Goal: Information Seeking & Learning: Learn about a topic

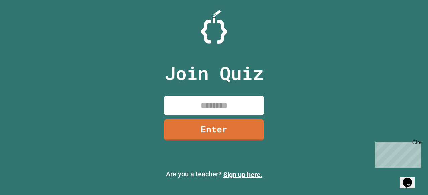
click at [203, 110] on input at bounding box center [214, 106] width 100 height 20
type input "********"
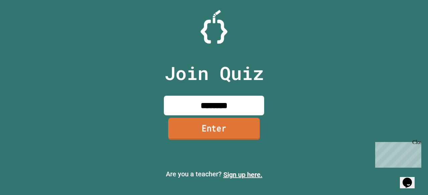
click at [213, 135] on link "Enter" at bounding box center [214, 129] width 92 height 22
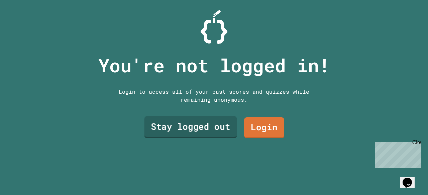
click at [210, 130] on link "Stay logged out" at bounding box center [190, 128] width 93 height 22
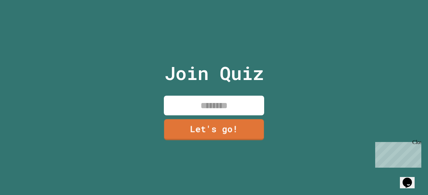
click at [210, 100] on input at bounding box center [214, 106] width 100 height 20
type input "******"
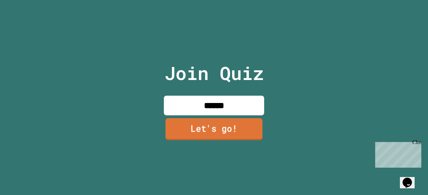
click at [226, 124] on link "Let's go!" at bounding box center [213, 129] width 97 height 22
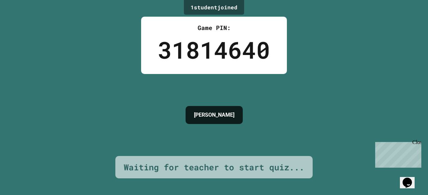
click at [226, 124] on div "[PERSON_NAME]" at bounding box center [213, 115] width 57 height 18
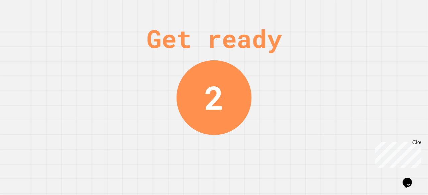
click at [238, 16] on div "Get ready 2" at bounding box center [214, 97] width 428 height 195
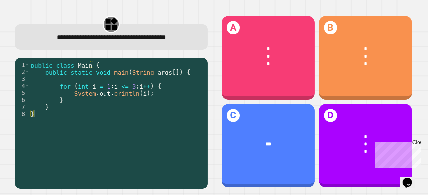
click at [206, 90] on div "**********" at bounding box center [111, 102] width 205 height 187
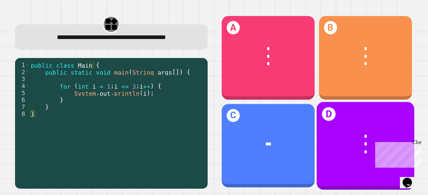
click at [340, 140] on div "*" at bounding box center [365, 144] width 77 height 8
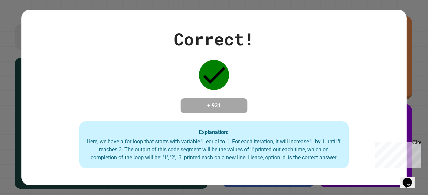
click at [352, 93] on div "Correct! + 931 Explanation: Here, we have a for loop that starts with variable …" at bounding box center [213, 98] width 385 height 142
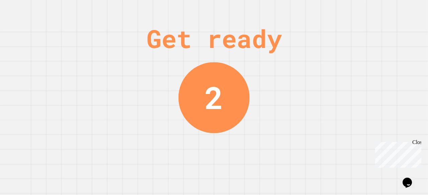
click at [277, 38] on div "Get ready" at bounding box center [213, 39] width 135 height 38
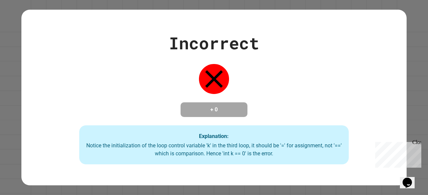
click at [181, 154] on div "Notice the initialization of the loop control variable 'k' in the third loop, i…" at bounding box center [214, 150] width 256 height 16
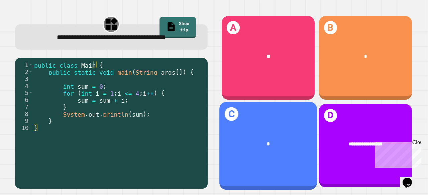
click at [266, 130] on div "*" at bounding box center [268, 144] width 98 height 28
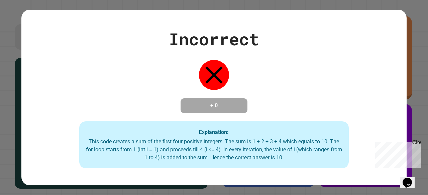
click at [309, 97] on div "Incorrect + 0 Explanation: This code creates a sum of the first four positive i…" at bounding box center [213, 98] width 385 height 142
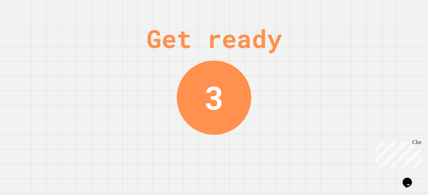
click at [260, 40] on div "Get ready" at bounding box center [213, 39] width 135 height 38
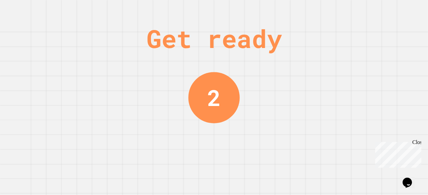
click at [260, 40] on div "Get ready" at bounding box center [213, 39] width 135 height 38
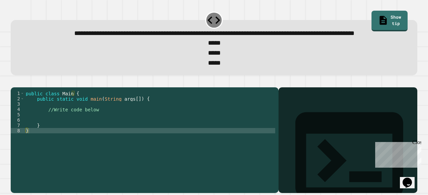
click at [87, 136] on div "public class Main { public static void main ( String args [ ]) { //Write code b…" at bounding box center [149, 131] width 251 height 80
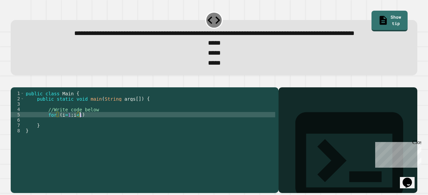
scroll to position [0, 3]
type textarea "**********"
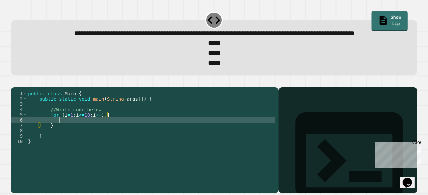
scroll to position [0, 2]
type textarea "*"
click at [69, 136] on div "public class Main { public static void main ( String args [ ]) { //Write code b…" at bounding box center [151, 131] width 248 height 80
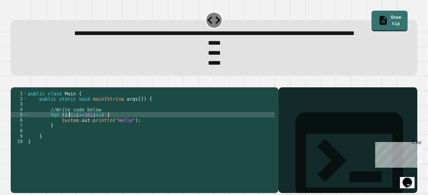
scroll to position [0, 5]
click at [14, 82] on icon "button" at bounding box center [14, 82] width 0 height 0
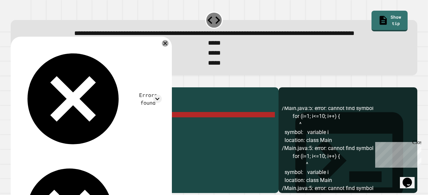
scroll to position [3, 0]
click at [65, 137] on div "public class Main { public static void main ( String args [ ]) { //Write code b…" at bounding box center [151, 131] width 248 height 80
click at [68, 136] on div "public class Main { public static void main ( String args [ ]) { //Write code b…" at bounding box center [151, 131] width 248 height 80
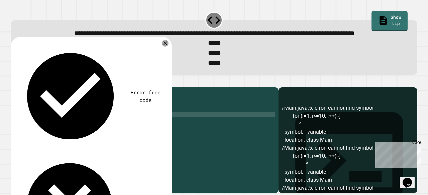
scroll to position [0, 3]
click at [26, 88] on div at bounding box center [214, 84] width 406 height 8
click at [20, 89] on icon "button" at bounding box center [19, 86] width 4 height 5
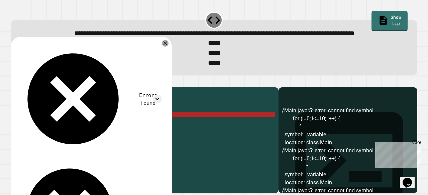
scroll to position [64, 0]
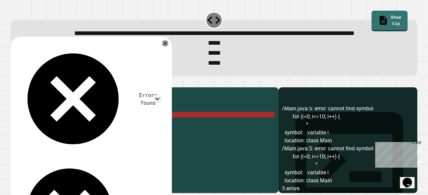
click at [67, 137] on div "public class Main { public static void main ( String args [ ]) { //Write code b…" at bounding box center [151, 131] width 248 height 80
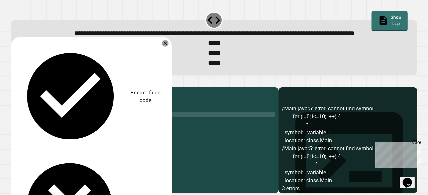
scroll to position [9, 0]
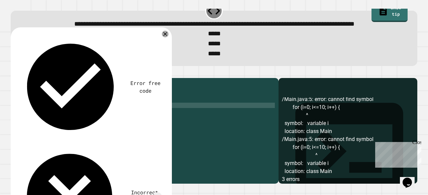
click at [14, 73] on icon "button" at bounding box center [14, 73] width 0 height 0
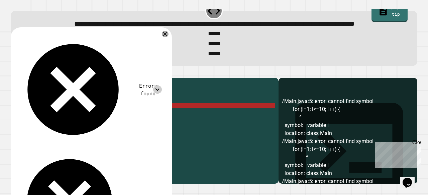
click at [162, 86] on icon at bounding box center [157, 90] width 9 height 9
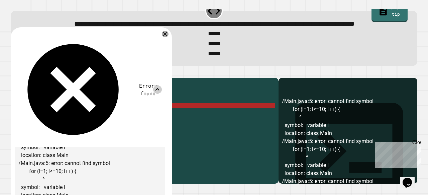
scroll to position [33, 0]
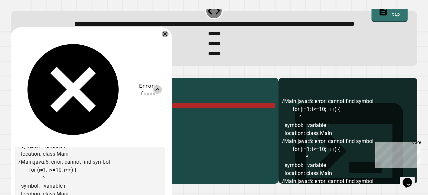
click at [162, 86] on icon at bounding box center [157, 90] width 9 height 9
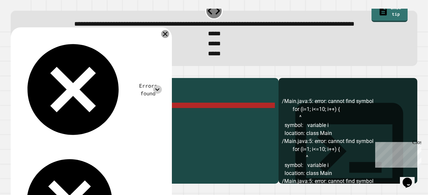
click at [169, 38] on icon at bounding box center [165, 34] width 8 height 8
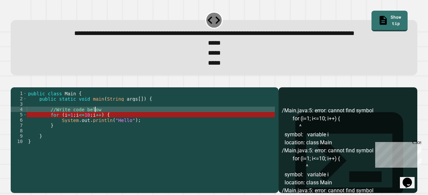
click at [113, 121] on div "public class Main { public static void main ( String args [ ]) { //Write code b…" at bounding box center [151, 131] width 248 height 80
type textarea "**********"
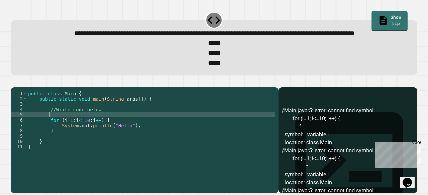
scroll to position [0, 1]
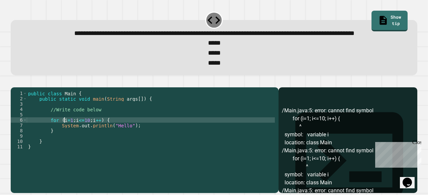
click at [63, 132] on div "public class Main { public static void main ( String args [ ]) { //Write code b…" at bounding box center [151, 131] width 248 height 80
type textarea "**********"
click at [14, 82] on icon "button" at bounding box center [14, 82] width 0 height 0
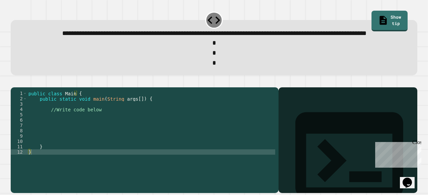
click at [88, 138] on div "public class Main { public static void main ( String args [ ]) { //Write code b…" at bounding box center [151, 131] width 248 height 80
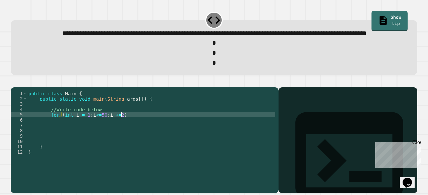
scroll to position [0, 7]
type textarea "**********"
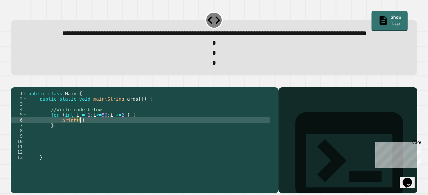
scroll to position [0, 3]
click at [14, 82] on button "button" at bounding box center [14, 82] width 0 height 0
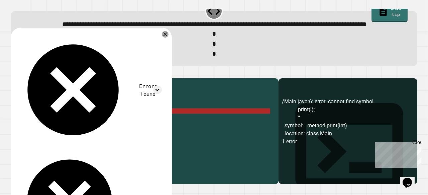
scroll to position [9, 0]
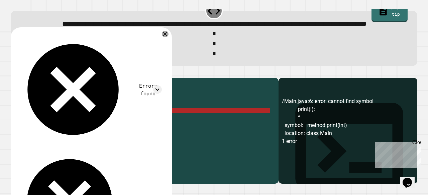
click at [75, 128] on div "public class Main { public static void main ( String args [ ]) { //Write code b…" at bounding box center [148, 122] width 243 height 80
click at [78, 133] on div "public class Main { public static void main ( String args [ ]) { //Write code b…" at bounding box center [148, 122] width 243 height 80
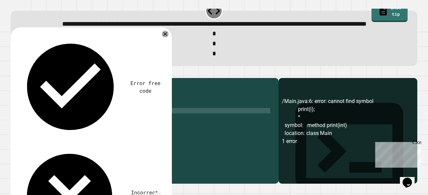
click at [107, 120] on div "public class Main { public static void main ( String args [ ]) { //Write code b…" at bounding box center [148, 122] width 243 height 80
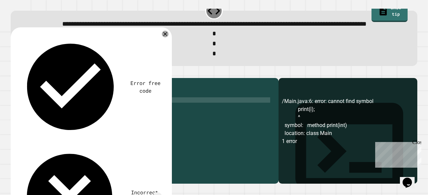
type textarea "**********"
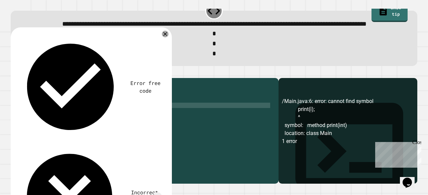
scroll to position [0, 3]
click at [75, 139] on div "public class Main { public static void main ( String args [ ]) { //Write code b…" at bounding box center [148, 122] width 243 height 80
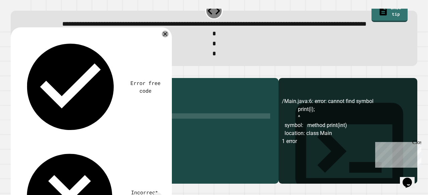
scroll to position [0, 4]
click at [14, 73] on button "button" at bounding box center [14, 73] width 0 height 0
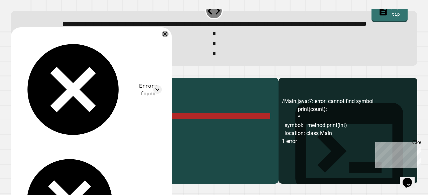
click at [319, 155] on div "/Main.java:7: error: cannot find symbol print(count); ^ symbol: method print(in…" at bounding box center [348, 141] width 132 height 86
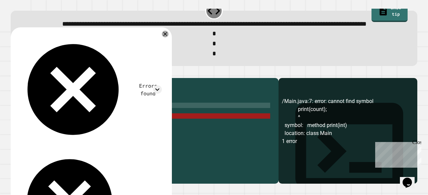
click at [78, 127] on div "public class Main { public static void main ( String args [ ]) { //Write code b…" at bounding box center [148, 122] width 243 height 80
click at [90, 128] on div "public class Main { public static void main ( String args [ ]) { //Write code b…" at bounding box center [148, 116] width 243 height 69
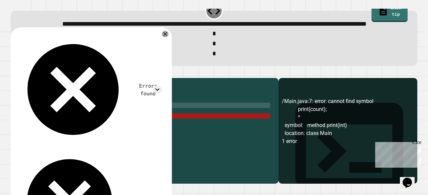
click at [83, 127] on div "public class Main { public static void main ( String args [ ]) { //Write code b…" at bounding box center [148, 122] width 243 height 80
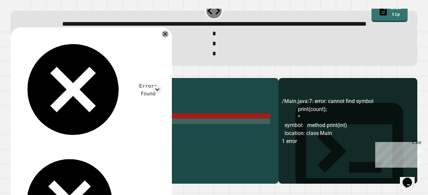
click at [98, 143] on div "public class Main { public static void main ( String args [ ]) { //Write code b…" at bounding box center [148, 122] width 243 height 80
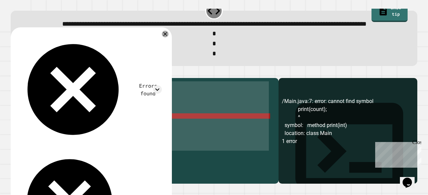
click at [116, 146] on div "public class Main { public static void main ( String args [ ]) { //Write code b…" at bounding box center [148, 116] width 243 height 69
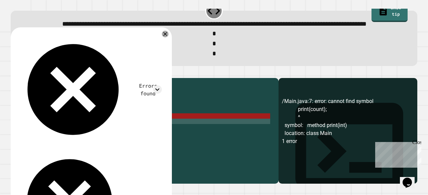
click at [51, 133] on div "public class Main { public static void main ( String args [ ]) { //Write code b…" at bounding box center [148, 122] width 243 height 80
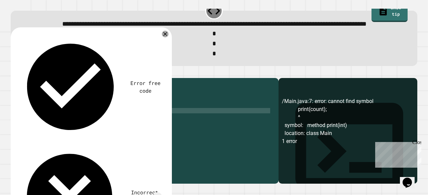
scroll to position [0, 2]
click at [20, 79] on icon "button" at bounding box center [19, 77] width 4 height 5
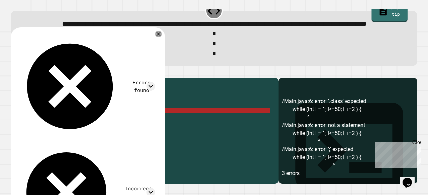
scroll to position [6, 0]
click at [55, 133] on div "public class Main { public static void main ( String args [ ]) { //Write code b…" at bounding box center [148, 122] width 243 height 80
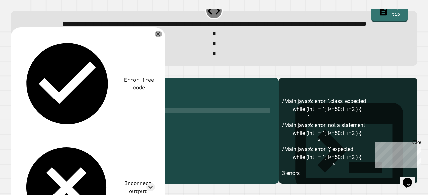
scroll to position [0, 2]
click at [82, 140] on div "public class Main { public static void main ( String args [ ]) { //Write code b…" at bounding box center [148, 122] width 243 height 80
click at [72, 126] on div "public class Main { public static void main ( String args [ ]) { //Write code b…" at bounding box center [148, 122] width 243 height 80
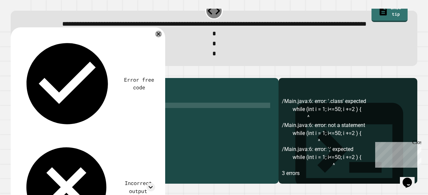
click at [72, 126] on div "public class Main { public static void main ( String args [ ]) { //Write code b…" at bounding box center [148, 122] width 243 height 80
click at [60, 133] on div "public class Main { public static void main ( String args [ ]) { //Write code b…" at bounding box center [148, 122] width 243 height 80
type textarea "**********"
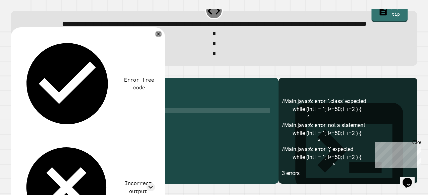
click at [14, 73] on button "button" at bounding box center [14, 73] width 0 height 0
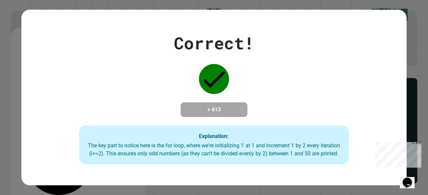
click at [416, 141] on div "Close" at bounding box center [416, 144] width 8 height 8
click at [258, 145] on div "The key part to notice here is the for loop, where we're initializing 'i' at 1 …" at bounding box center [214, 150] width 256 height 16
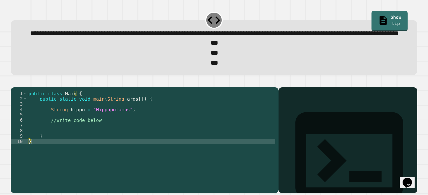
click at [160, 88] on div at bounding box center [214, 84] width 406 height 8
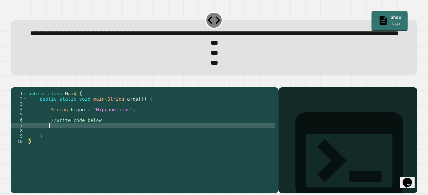
click at [72, 146] on div "public class Main { public static void main ( String args [ ]) { String hippo =…" at bounding box center [151, 131] width 248 height 80
click at [61, 146] on div "public class Main { public static void main ( String args [ ]) { String hippo =…" at bounding box center [151, 131] width 248 height 80
type textarea "**********"
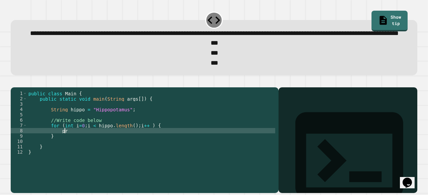
scroll to position [0, 3]
type textarea "*"
click at [14, 82] on button "button" at bounding box center [14, 82] width 0 height 0
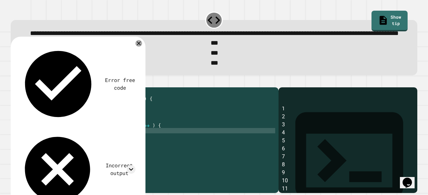
scroll to position [0, 0]
click at [110, 153] on div "public class Main { public static void main ( String args [ ]) { String hippo =…" at bounding box center [151, 131] width 248 height 80
type textarea "**********"
click at [14, 82] on icon "button" at bounding box center [14, 82] width 0 height 0
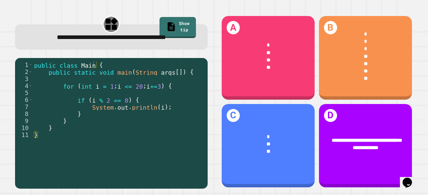
click at [204, 85] on div "**********" at bounding box center [111, 102] width 205 height 187
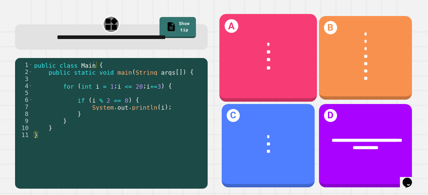
click at [239, 85] on div "A * ** ** **" at bounding box center [268, 58] width 98 height 88
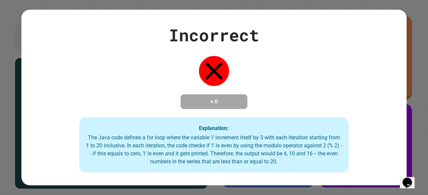
click at [262, 114] on div "Incorrect + 0 Explanation: The Java code defines a for loop where the variable …" at bounding box center [213, 98] width 385 height 150
